Goal: Information Seeking & Learning: Learn about a topic

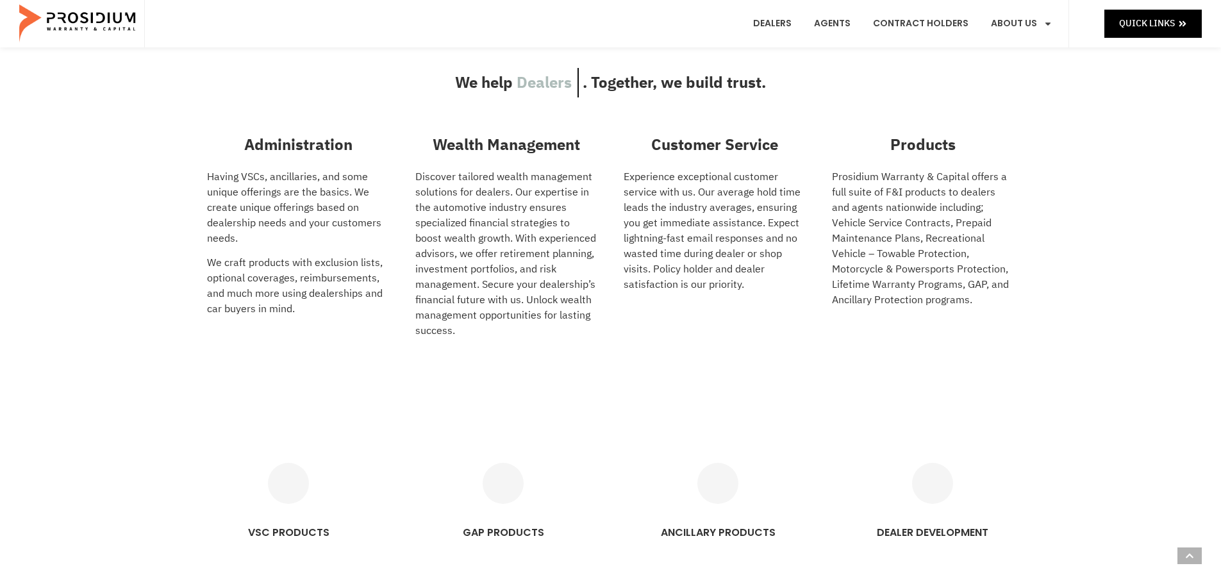
scroll to position [577, 0]
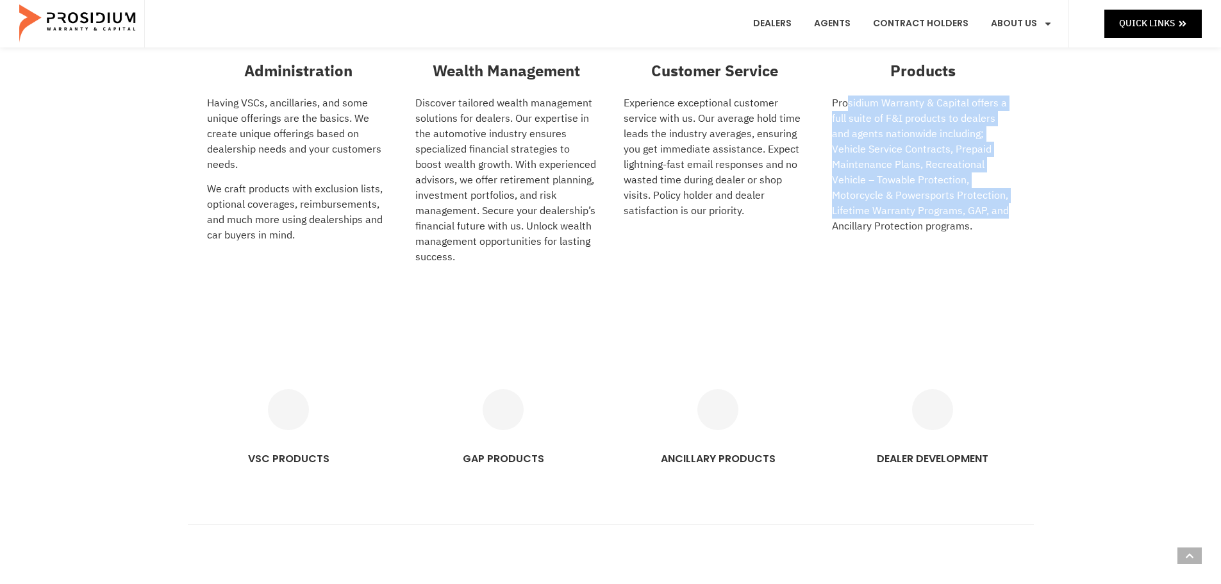
drag, startPoint x: 848, startPoint y: 97, endPoint x: 1065, endPoint y: 203, distance: 241.8
click at [1065, 203] on div "We help Dealers Agents Car buyers . Together, we build trust. Administration Ha…" at bounding box center [610, 137] width 1221 height 413
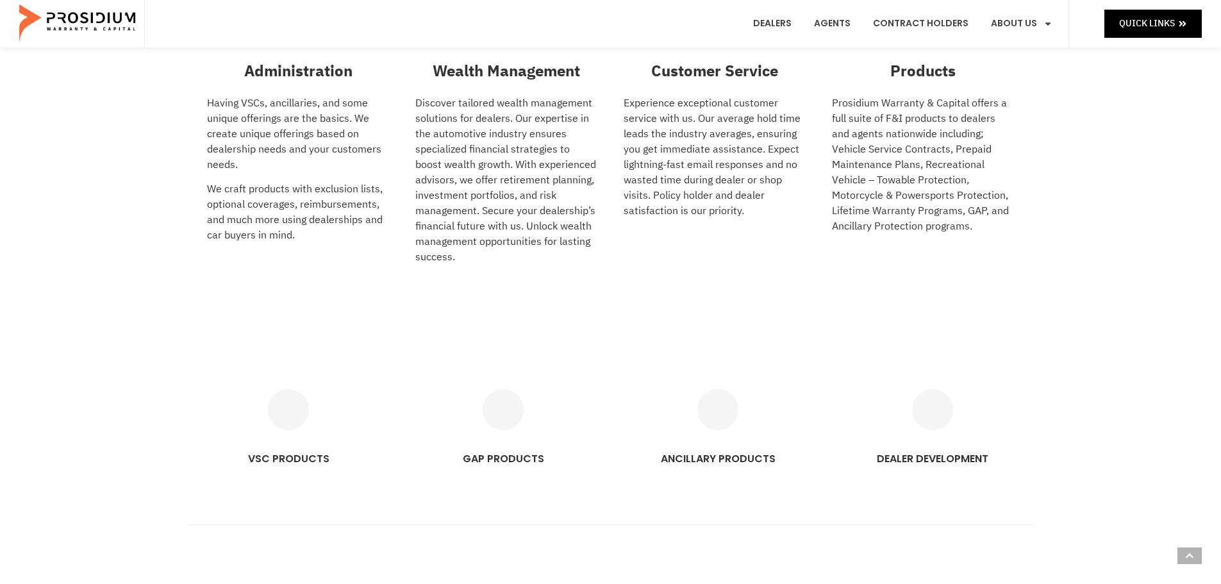
drag, startPoint x: 1067, startPoint y: 238, endPoint x: 1066, endPoint y: 210, distance: 28.9
click at [1067, 239] on div "We help Dealers Agents Car buyers . Together, we build trust. Administration Ha…" at bounding box center [610, 137] width 1221 height 413
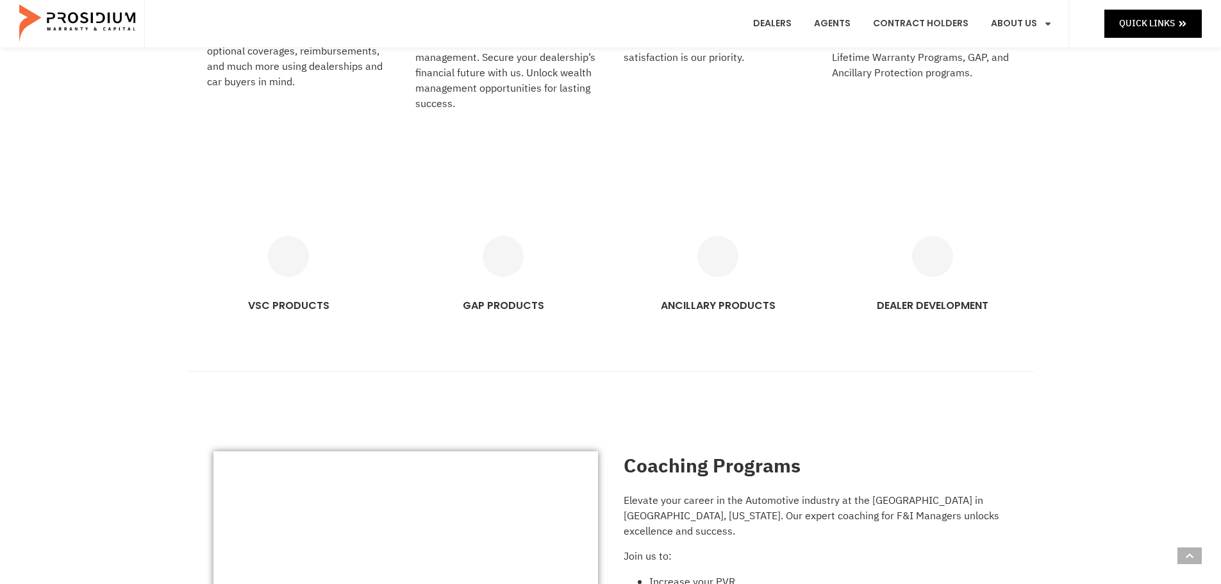
scroll to position [897, 0]
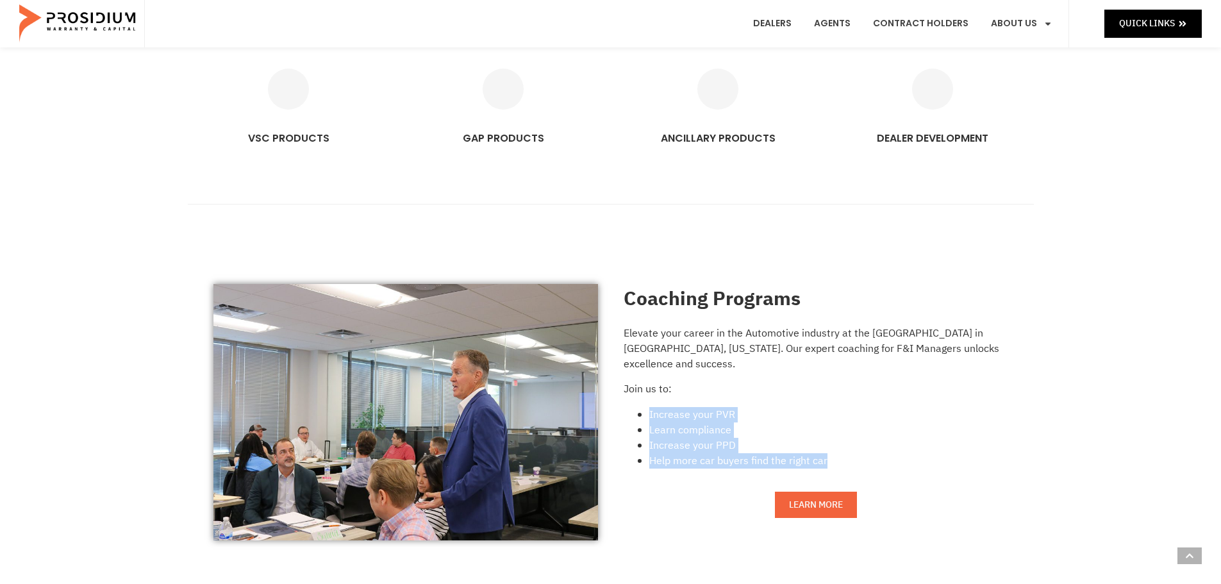
drag, startPoint x: 649, startPoint y: 413, endPoint x: 899, endPoint y: 457, distance: 253.6
click at [896, 457] on ul "Increase your PVR Learn compliance Increase your PPD Help more car buyers find …" at bounding box center [815, 438] width 384 height 62
click at [948, 409] on li "Increase your PVR" at bounding box center [828, 414] width 359 height 15
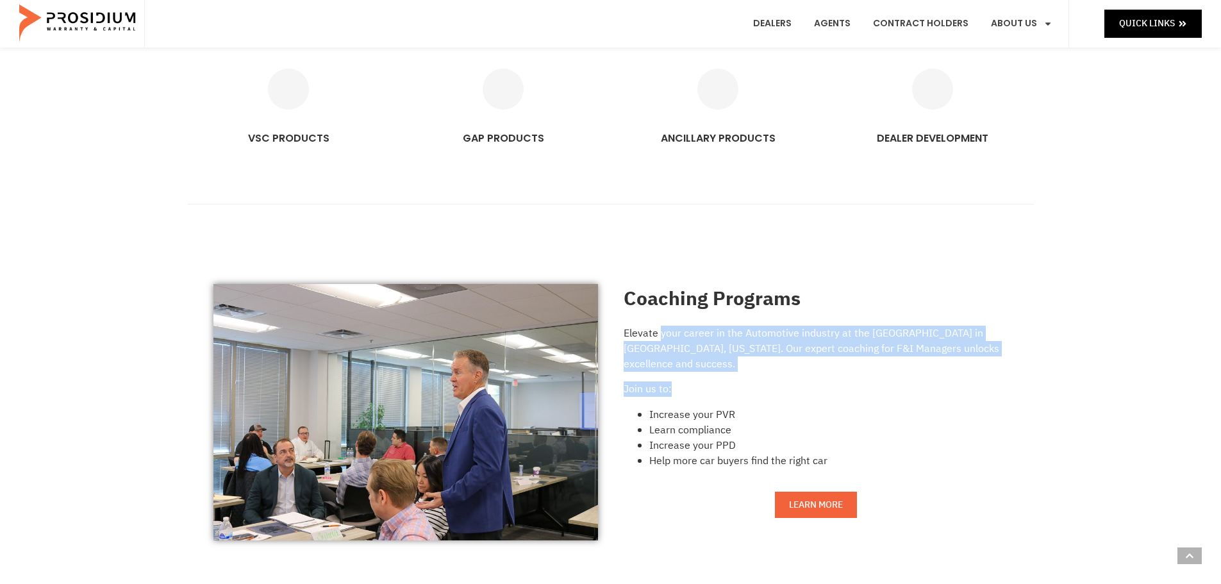
drag, startPoint x: 697, startPoint y: 340, endPoint x: 922, endPoint y: 388, distance: 229.8
click at [907, 388] on div "Elevate your career in the Automotive industry at the Prosidium Performance Cen…" at bounding box center [815, 401] width 384 height 152
click at [979, 395] on p "Join us to:" at bounding box center [815, 388] width 384 height 15
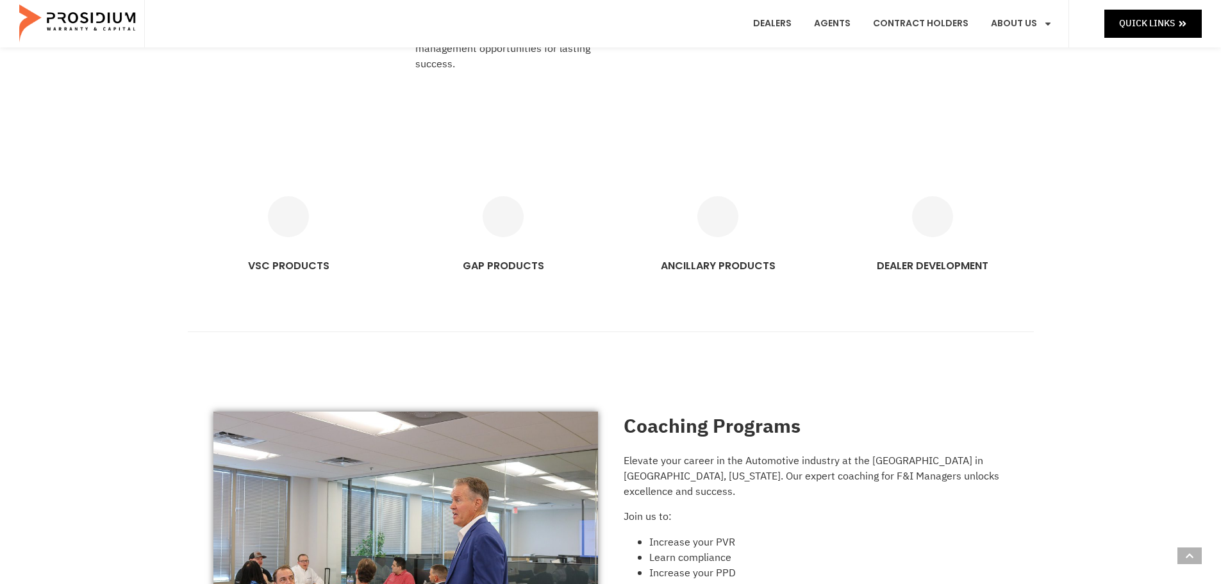
scroll to position [769, 0]
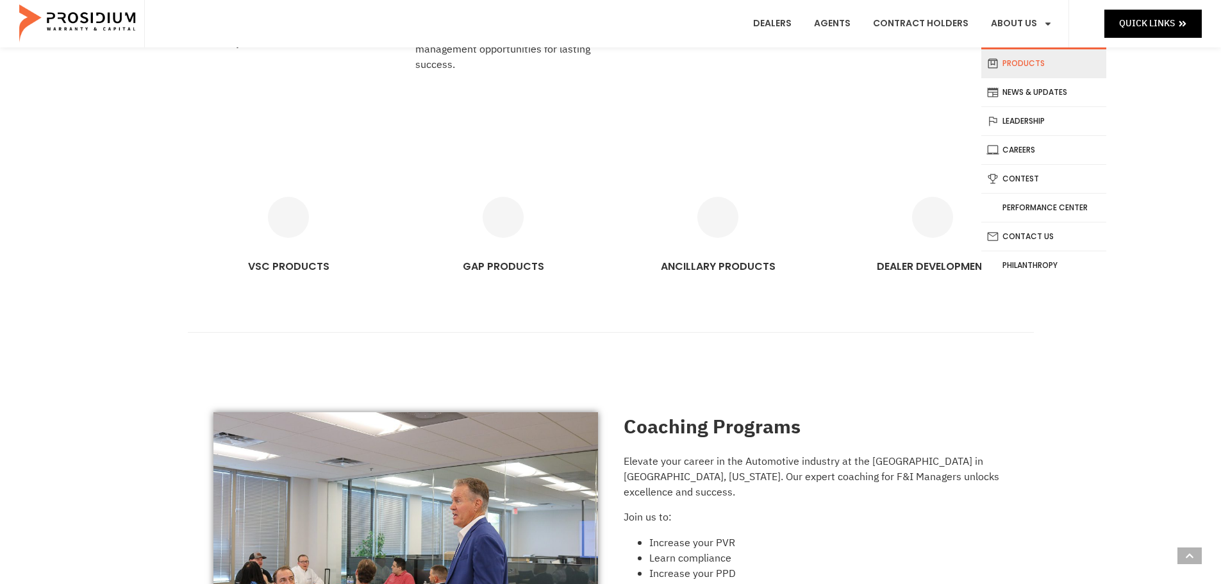
click at [1055, 65] on link "Products" at bounding box center [1043, 63] width 125 height 28
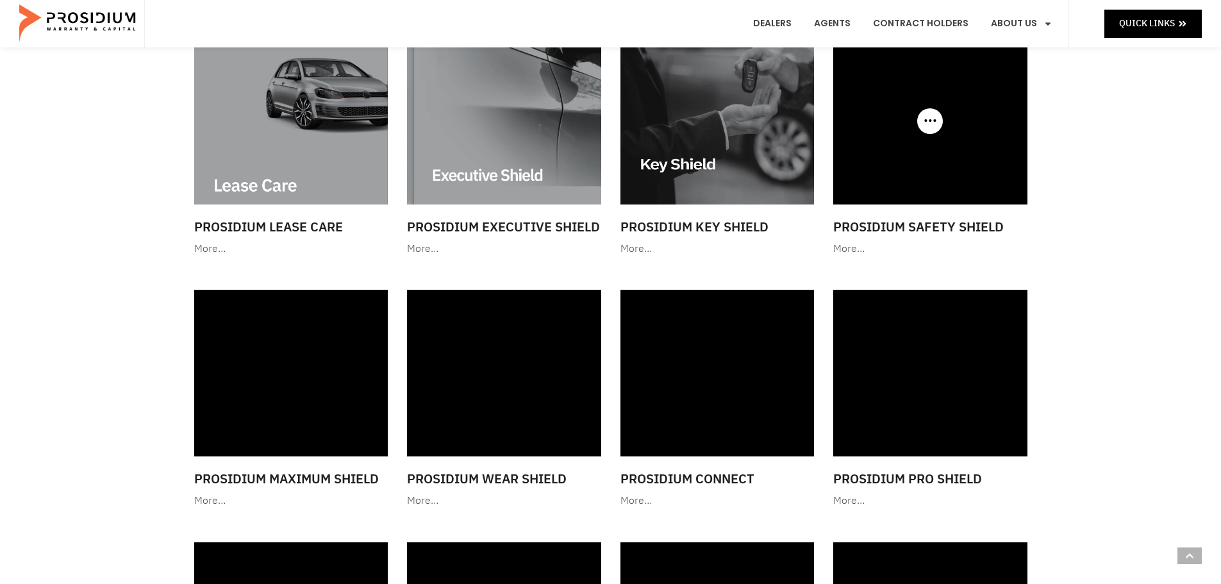
scroll to position [961, 0]
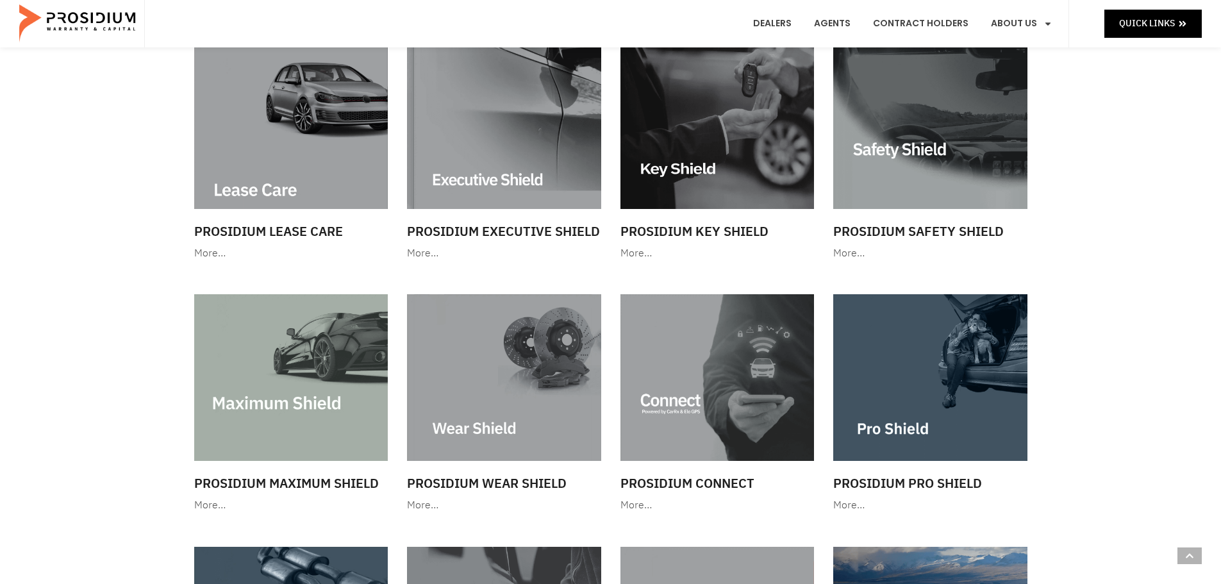
click at [961, 359] on img at bounding box center [930, 377] width 194 height 166
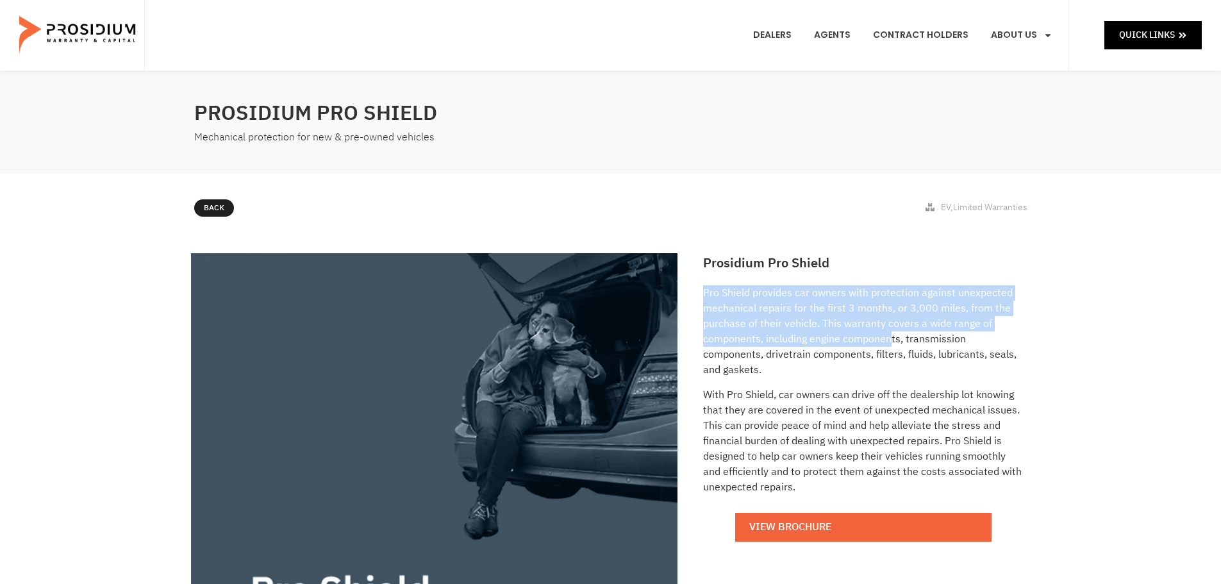
drag, startPoint x: 725, startPoint y: 297, endPoint x: 901, endPoint y: 342, distance: 181.2
click at [895, 338] on p "Pro Shield provides car owners with protection against unexpected mechanical re…" at bounding box center [863, 331] width 320 height 92
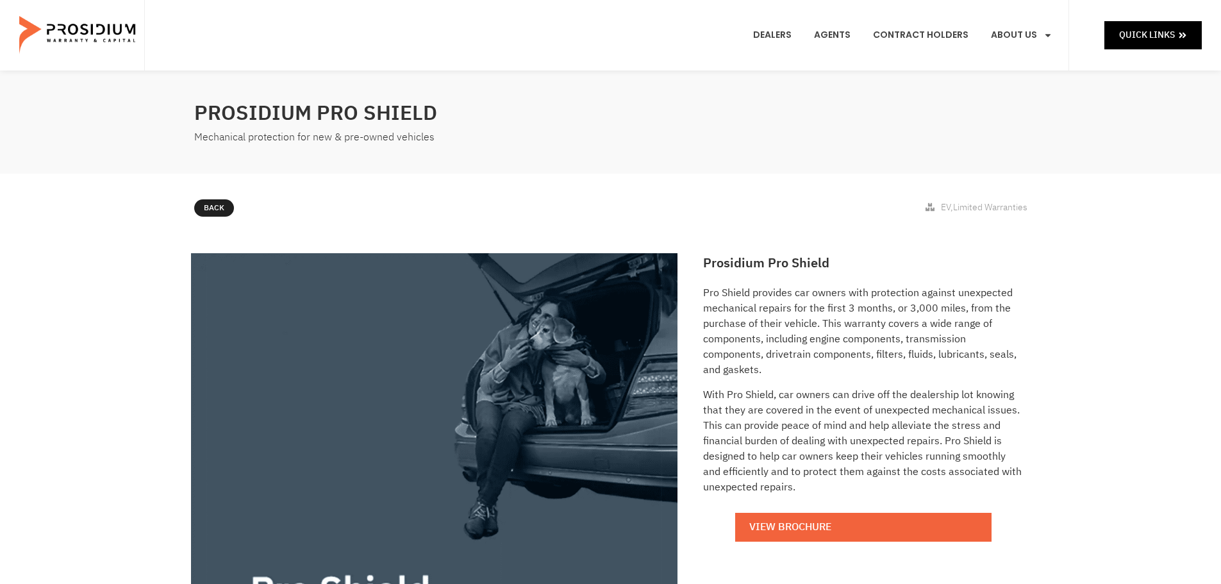
click at [939, 360] on p "Pro Shield provides car owners with protection against unexpected mechanical re…" at bounding box center [863, 331] width 320 height 92
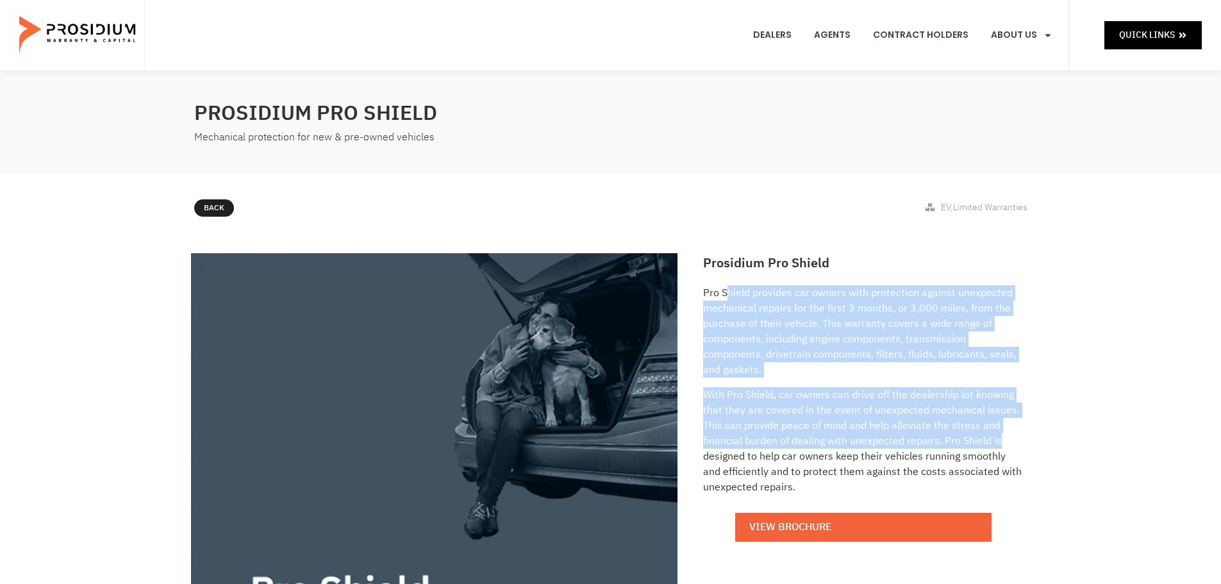
drag, startPoint x: 791, startPoint y: 312, endPoint x: 999, endPoint y: 434, distance: 241.2
click at [999, 434] on div "Pro Shield provides car owners with protection against unexpected mechanical re…" at bounding box center [863, 422] width 320 height 274
click at [1076, 438] on div "Prosidium Pro Shield Pro Shield provides car owners with protection against une…" at bounding box center [610, 488] width 1221 height 482
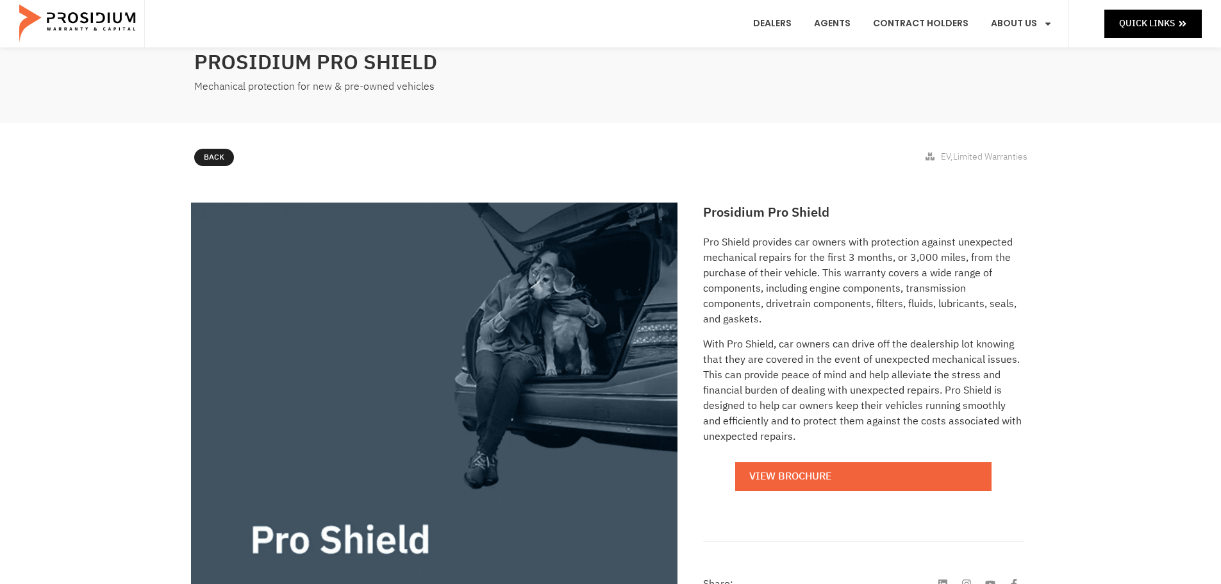
scroll to position [128, 0]
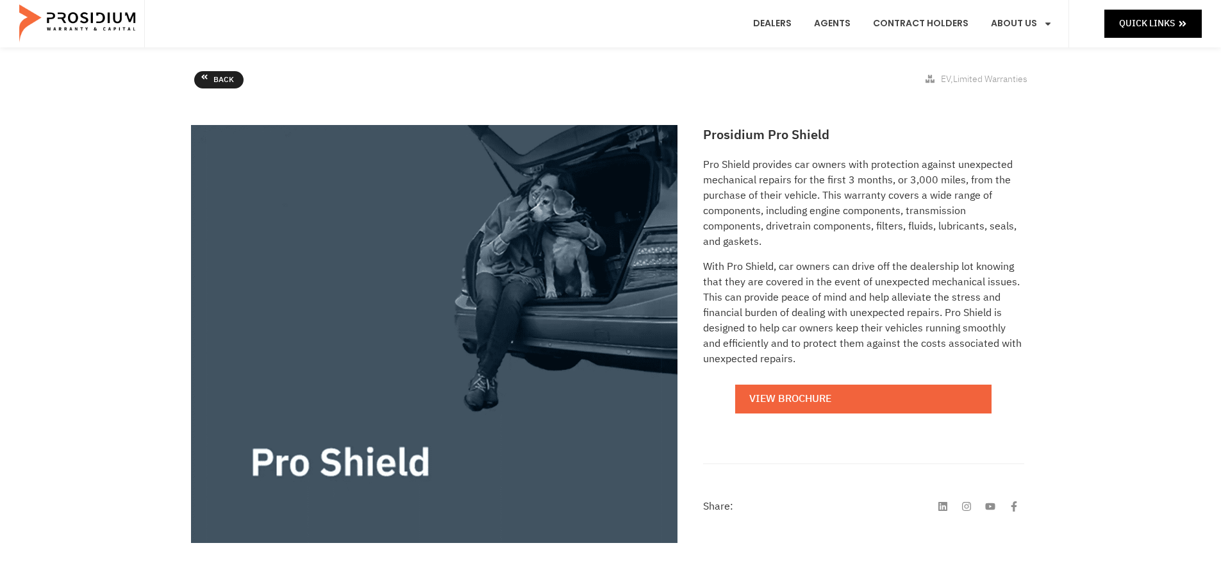
click at [211, 79] on link "Back" at bounding box center [218, 80] width 49 height 18
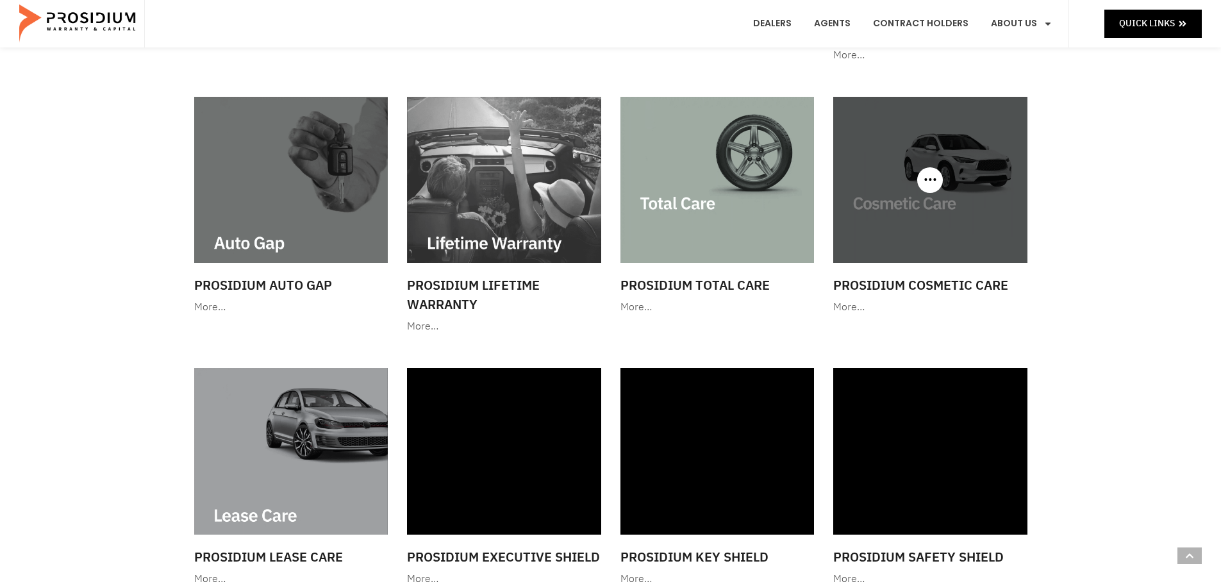
scroll to position [641, 0]
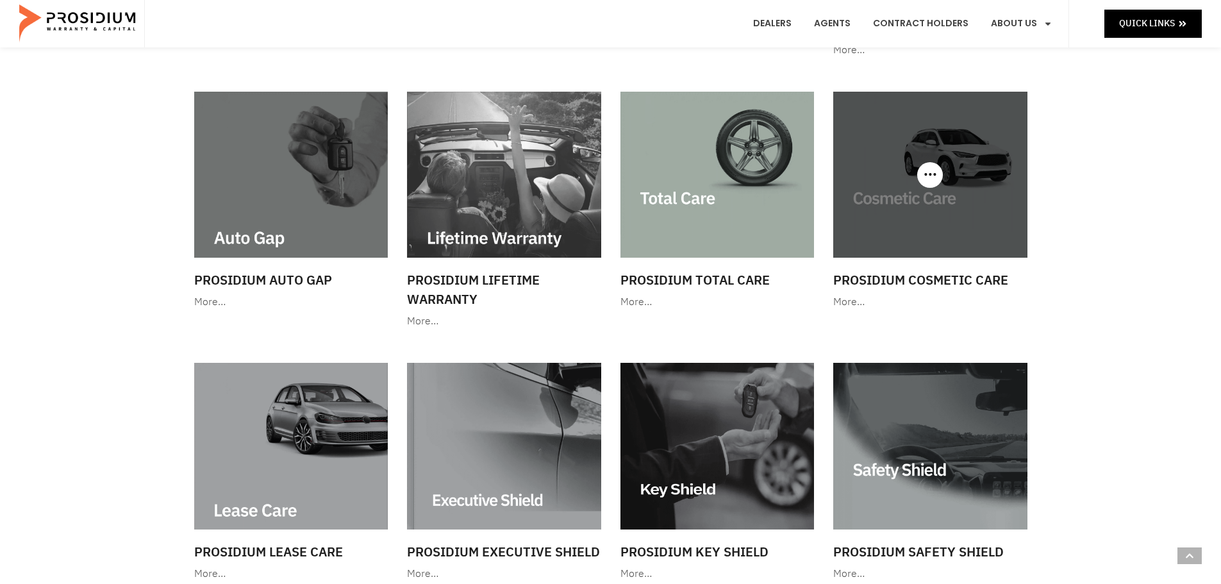
click at [928, 170] on div at bounding box center [930, 175] width 194 height 166
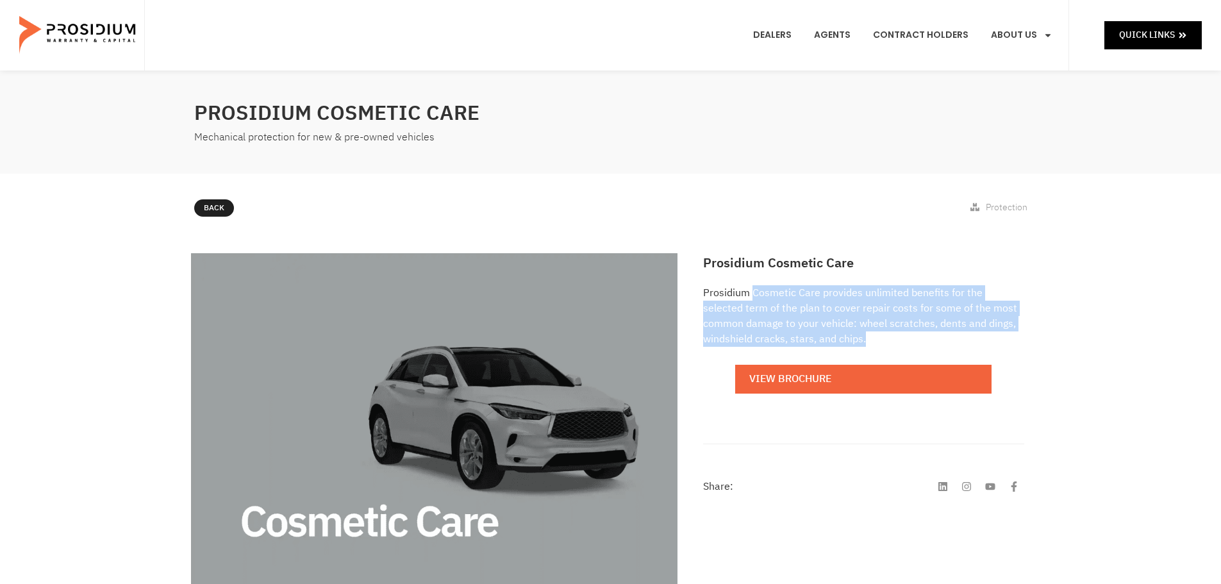
drag, startPoint x: 752, startPoint y: 292, endPoint x: 944, endPoint y: 333, distance: 195.9
click at [944, 333] on p "Prosidium Cosmetic Care provides unlimited benefits for the selected term of th…" at bounding box center [863, 316] width 320 height 62
click at [961, 333] on p "Prosidium Cosmetic Care provides unlimited benefits for the selected term of th…" at bounding box center [863, 316] width 320 height 62
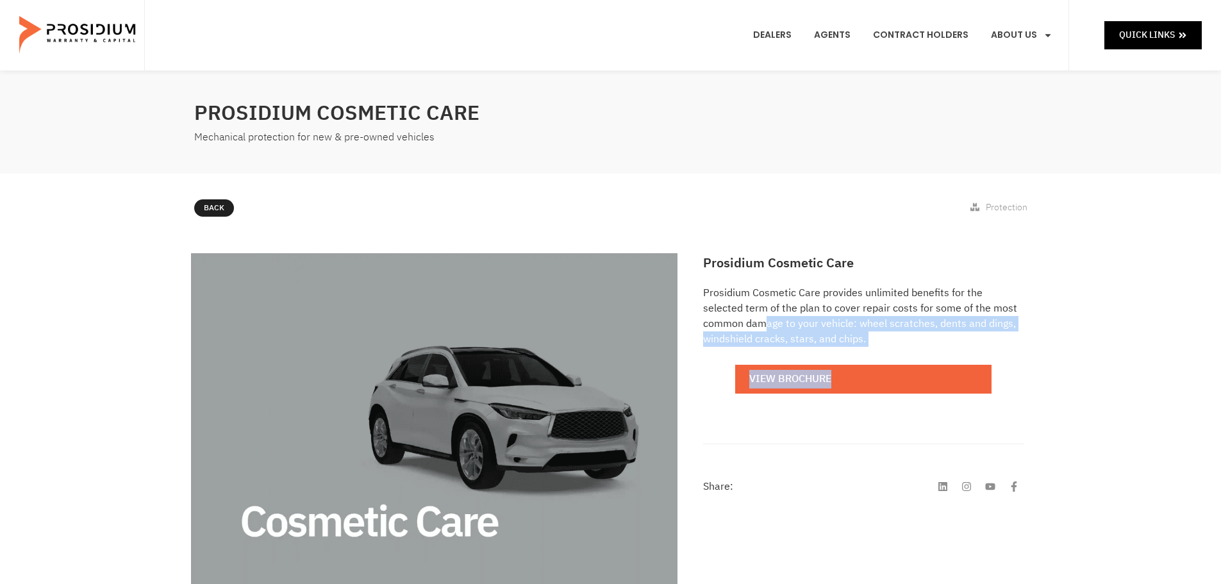
drag, startPoint x: 723, startPoint y: 327, endPoint x: 891, endPoint y: 359, distance: 170.4
click at [891, 359] on div "Prosidium Cosmetic Care provides unlimited benefits for the selected term of th…" at bounding box center [863, 348] width 320 height 126
click at [1042, 330] on div "Prosidium Cosmetic Care Prosidium Cosmetic Care provides unlimited benefits for…" at bounding box center [610, 488] width 1221 height 482
drag, startPoint x: 922, startPoint y: 326, endPoint x: 982, endPoint y: 335, distance: 60.3
click at [982, 335] on p "Prosidium Cosmetic Care provides unlimited benefits for the selected term of th…" at bounding box center [863, 316] width 320 height 62
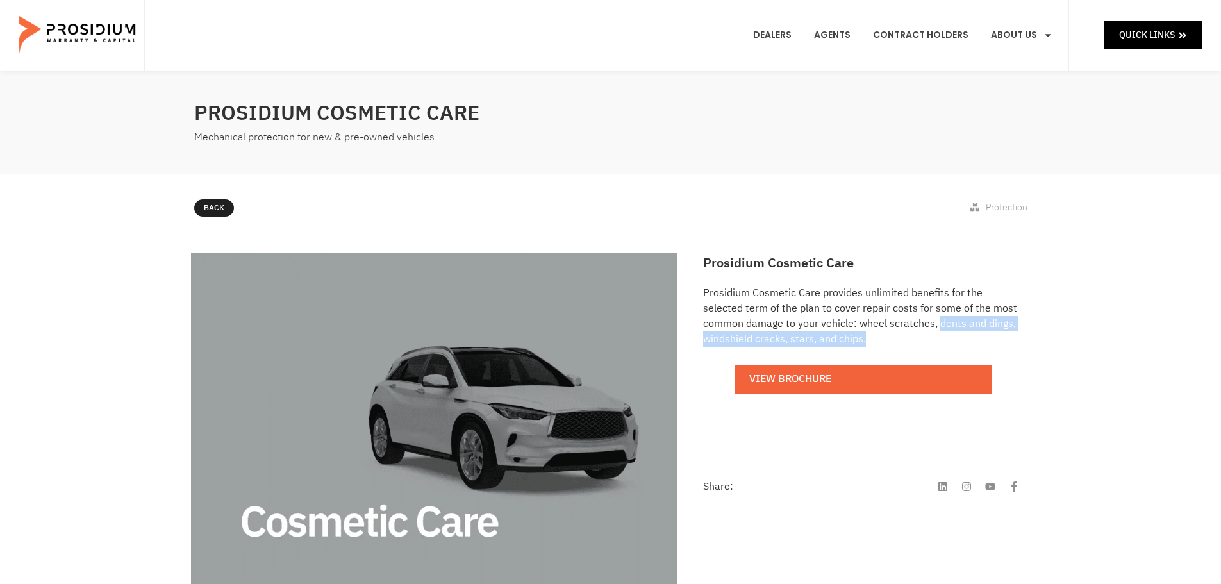
click at [982, 335] on p "Prosidium Cosmetic Care provides unlimited benefits for the selected term of th…" at bounding box center [863, 316] width 320 height 62
click at [206, 204] on icon at bounding box center [205, 205] width 8 height 8
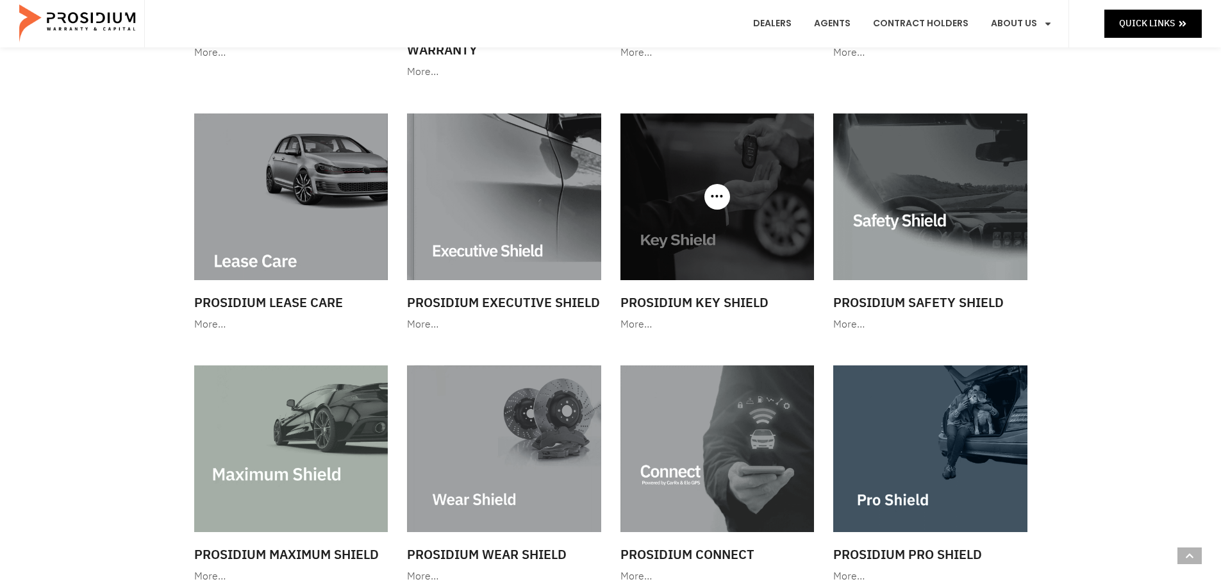
scroll to position [897, 0]
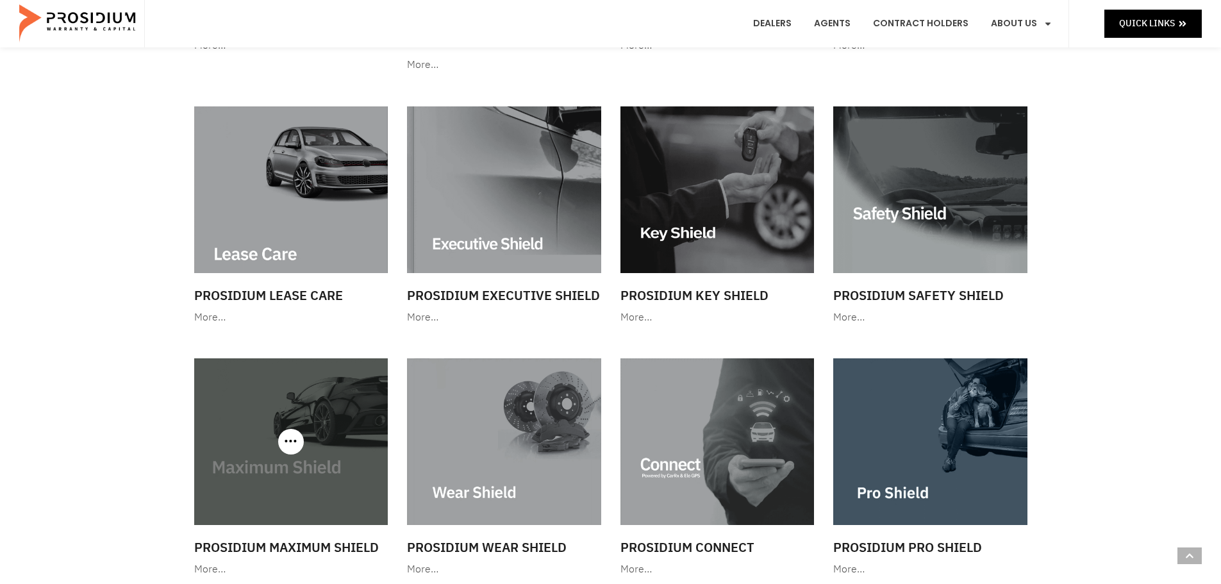
click at [310, 435] on img at bounding box center [291, 441] width 194 height 166
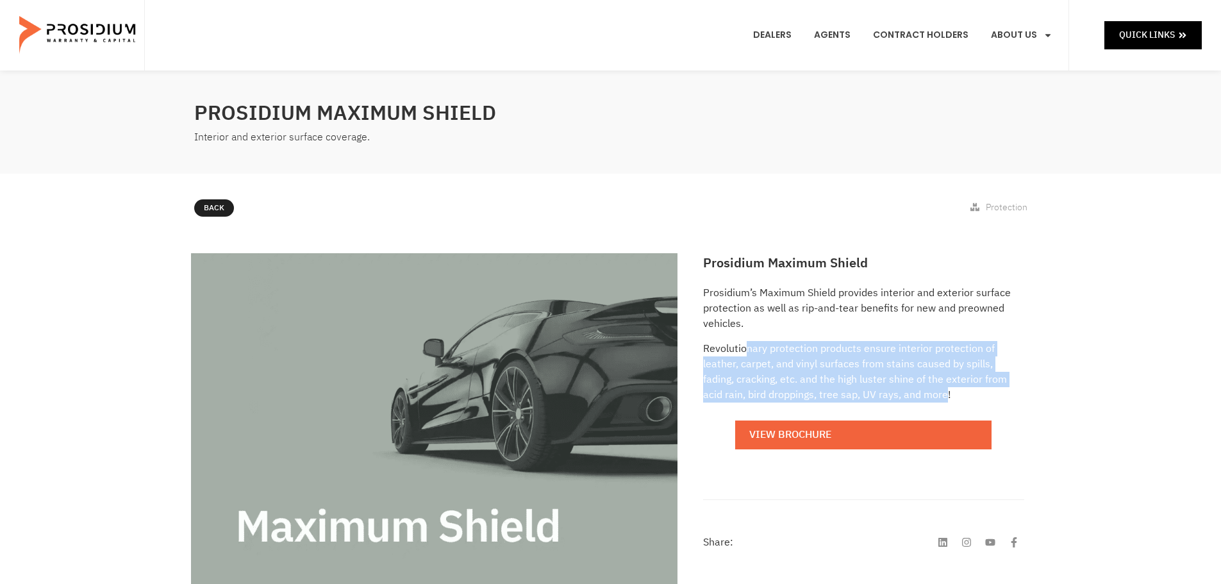
drag, startPoint x: 775, startPoint y: 349, endPoint x: 901, endPoint y: 402, distance: 136.7
click at [901, 402] on p "Revolutionary protection products ensure interior protection of leather, carpet…" at bounding box center [863, 372] width 320 height 62
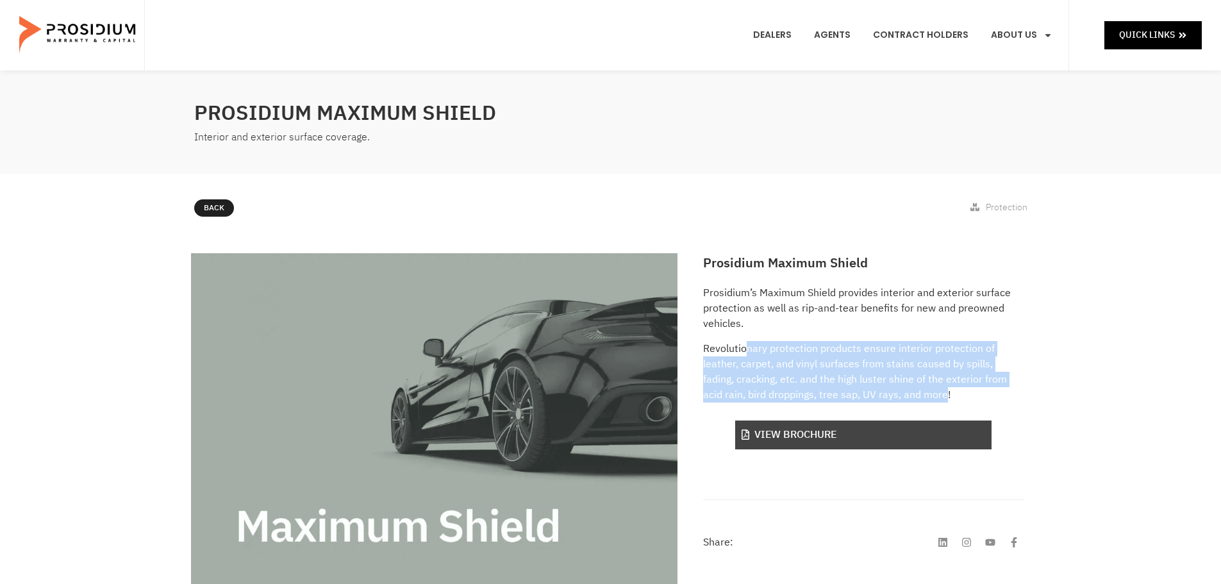
click at [884, 440] on link "View Brochure" at bounding box center [863, 434] width 256 height 29
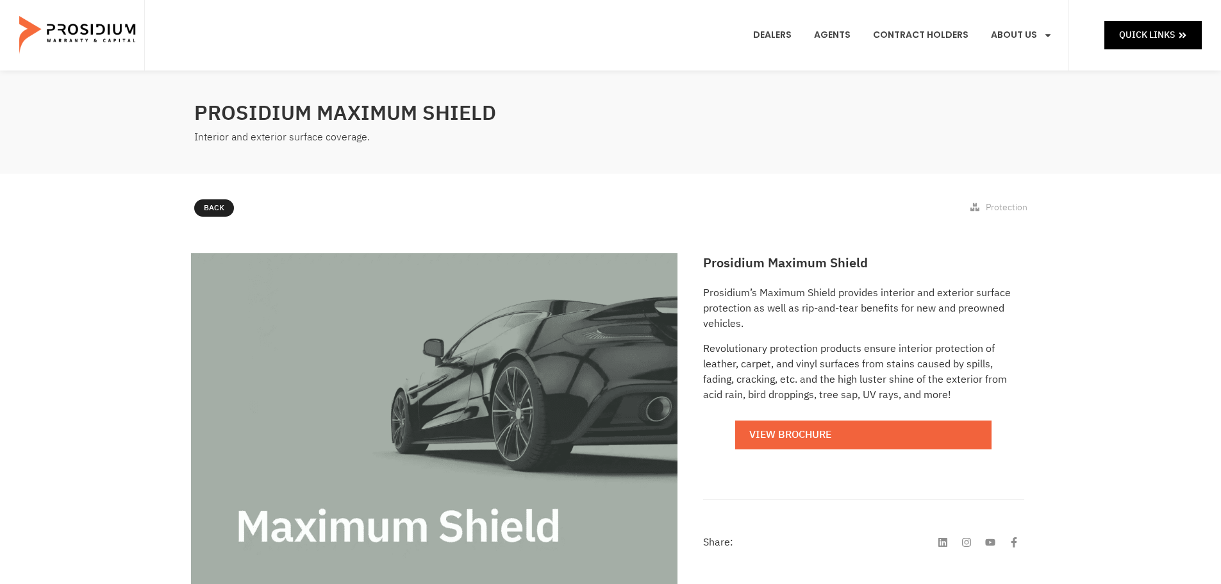
click at [237, 208] on div "Back Protection" at bounding box center [611, 210] width 846 height 35
click at [218, 210] on span "Back" at bounding box center [223, 208] width 21 height 14
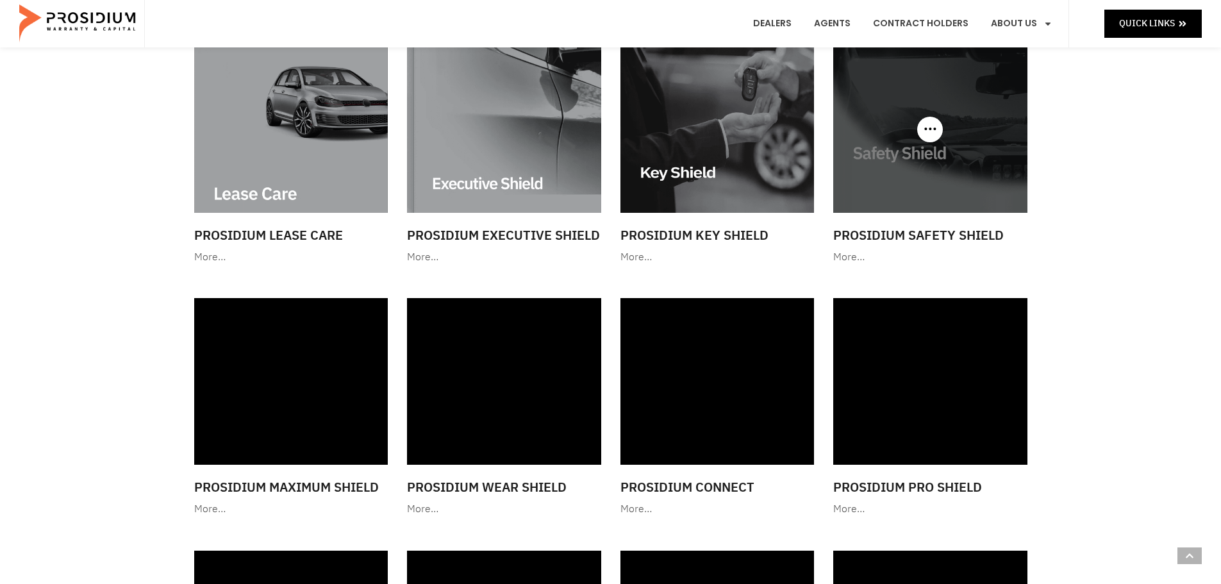
scroll to position [961, 0]
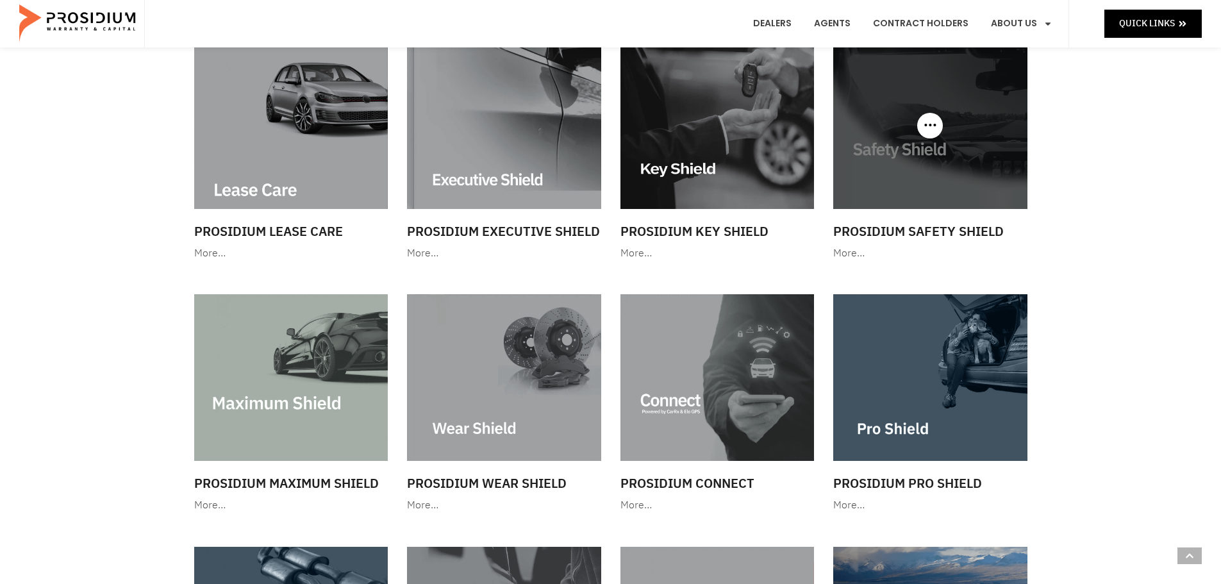
click at [921, 120] on div at bounding box center [930, 125] width 194 height 166
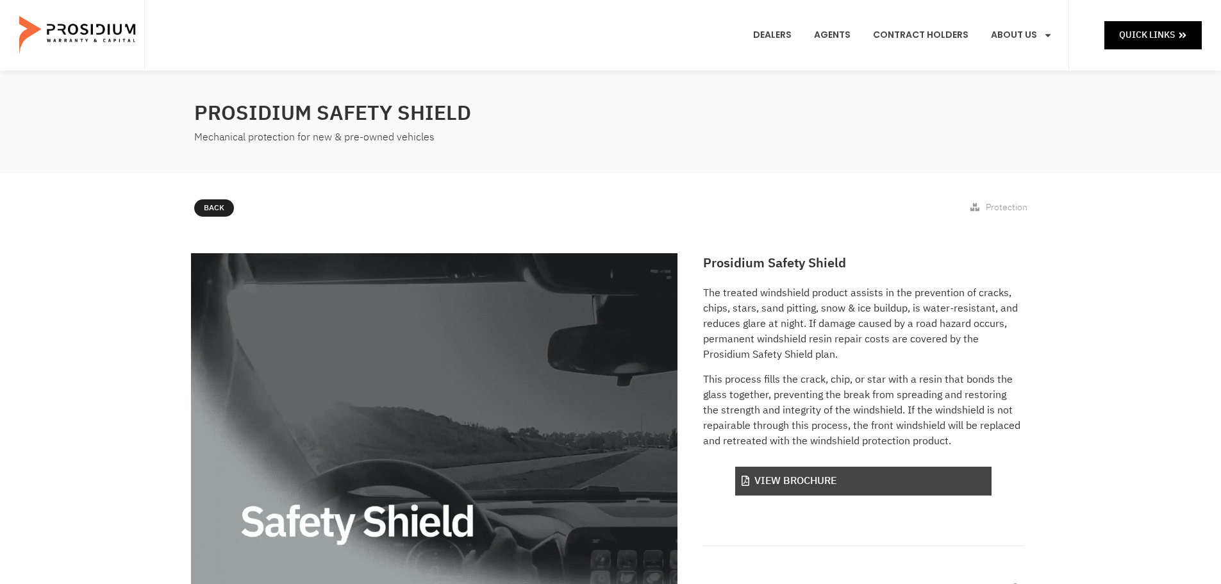
click at [839, 475] on link "View Brochure" at bounding box center [863, 480] width 256 height 29
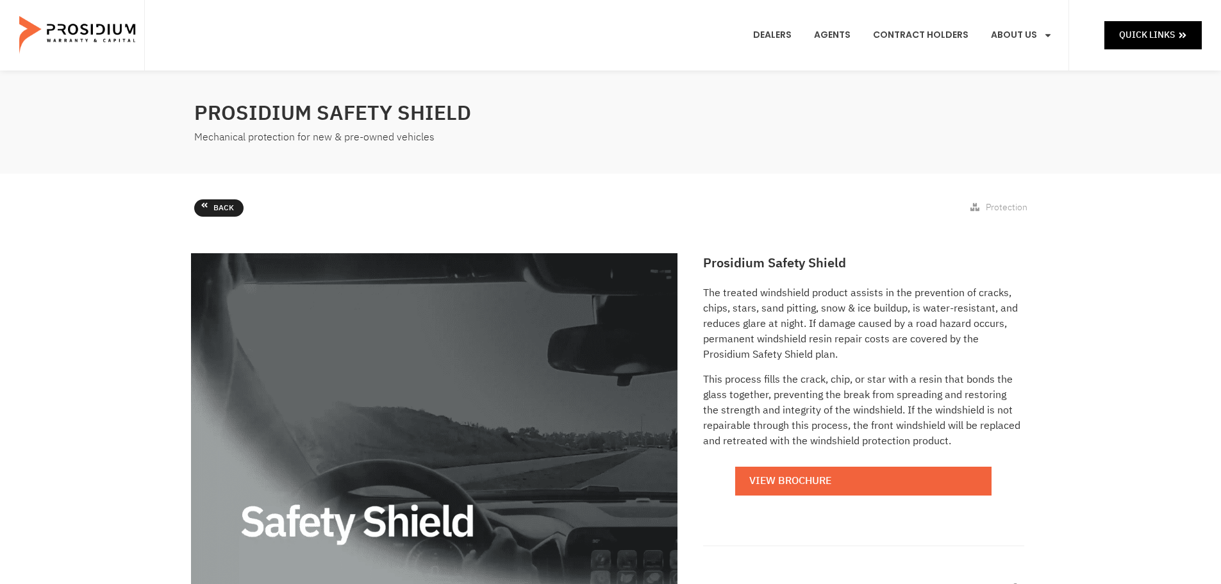
click at [220, 202] on span "Back" at bounding box center [223, 208] width 21 height 14
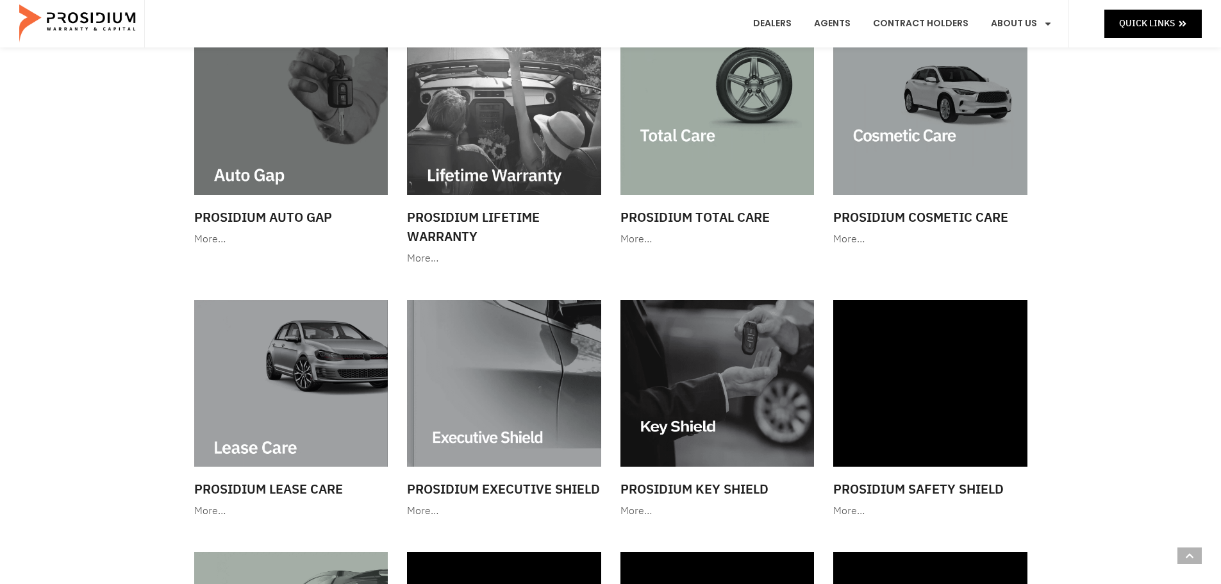
scroll to position [705, 0]
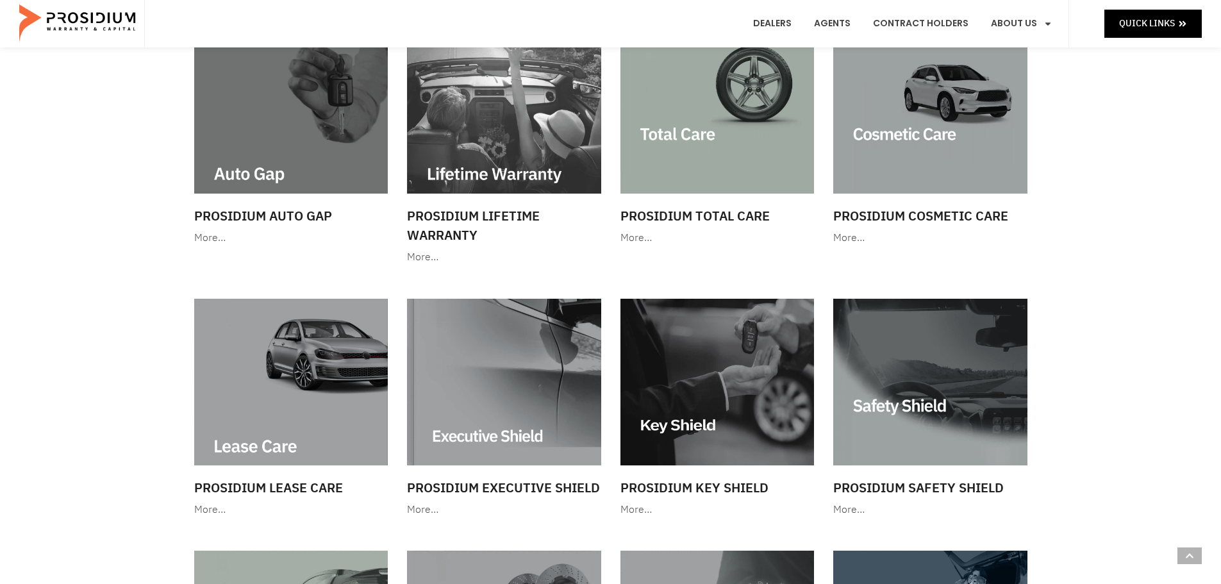
click at [510, 400] on img at bounding box center [504, 382] width 194 height 166
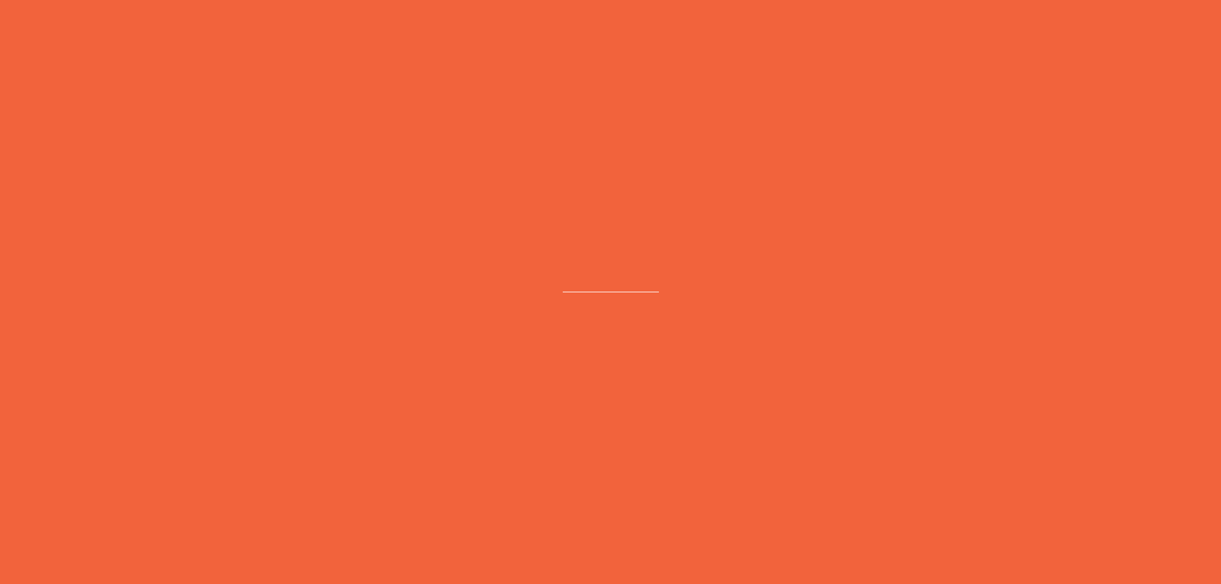
scroll to position [769, 0]
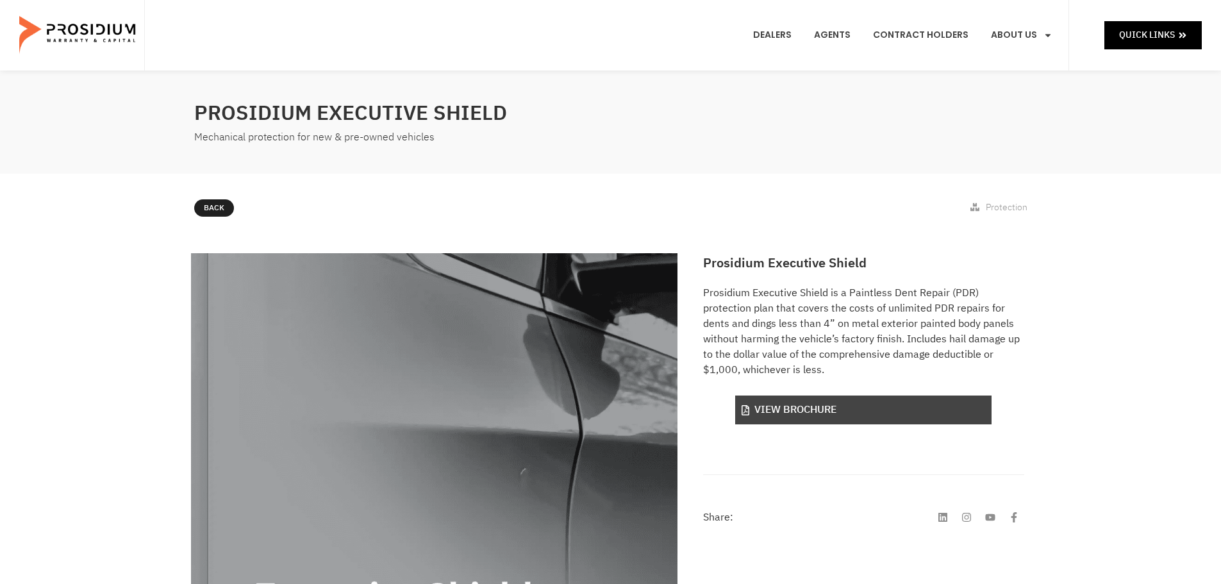
click at [883, 408] on link "View Brochure" at bounding box center [863, 409] width 256 height 29
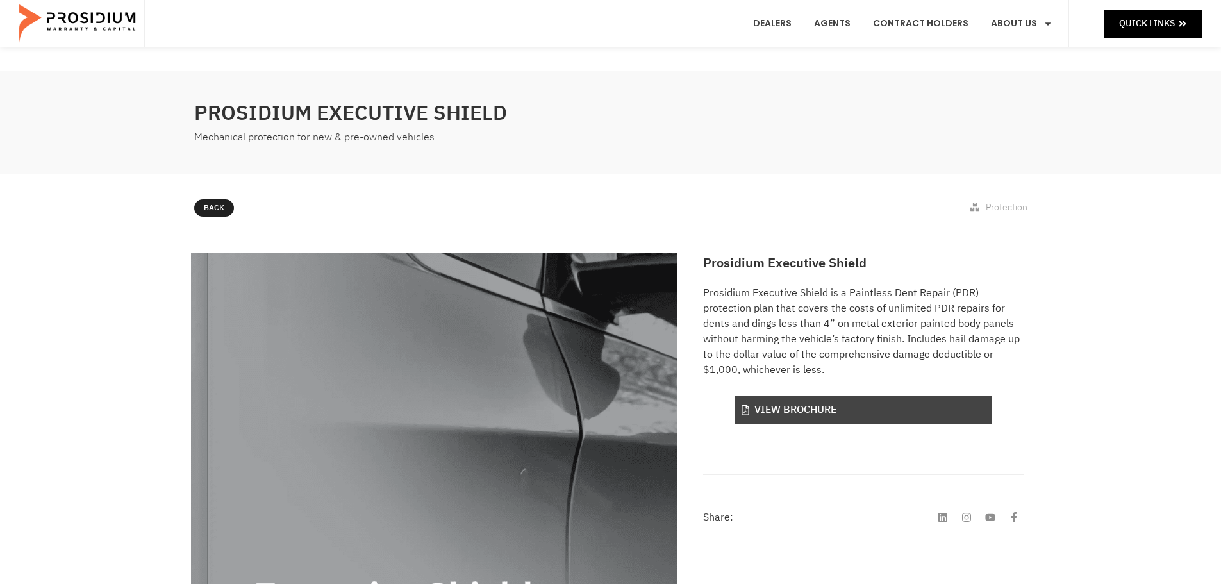
scroll to position [128, 0]
